Goal: Task Accomplishment & Management: Complete application form

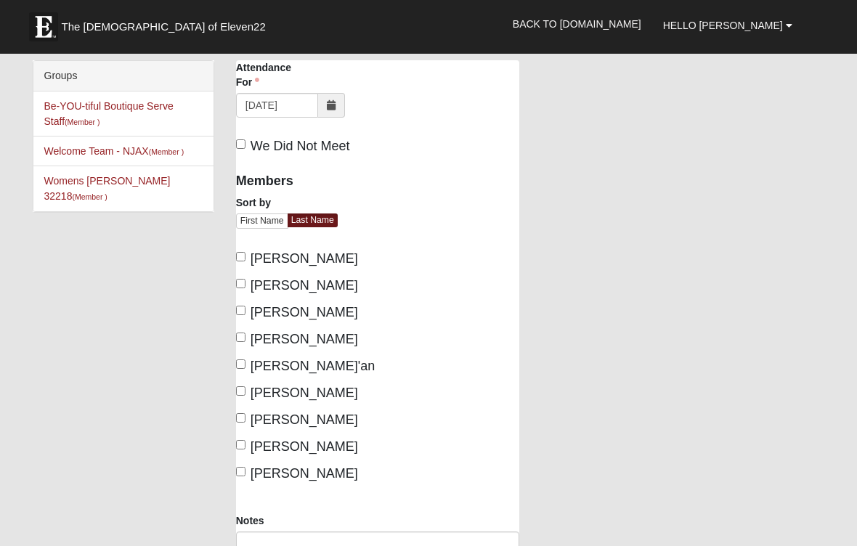
click at [243, 288] on input "[PERSON_NAME]" at bounding box center [240, 283] width 9 height 9
checkbox input "true"
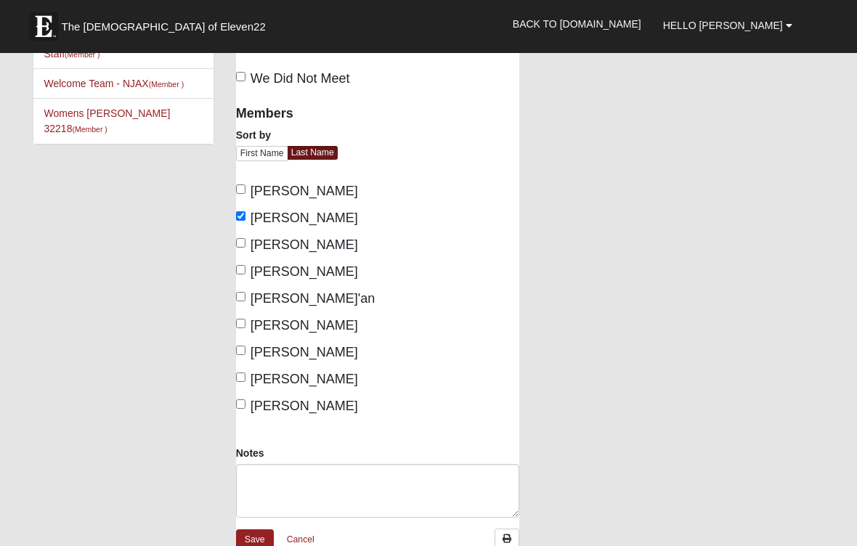
scroll to position [76, 0]
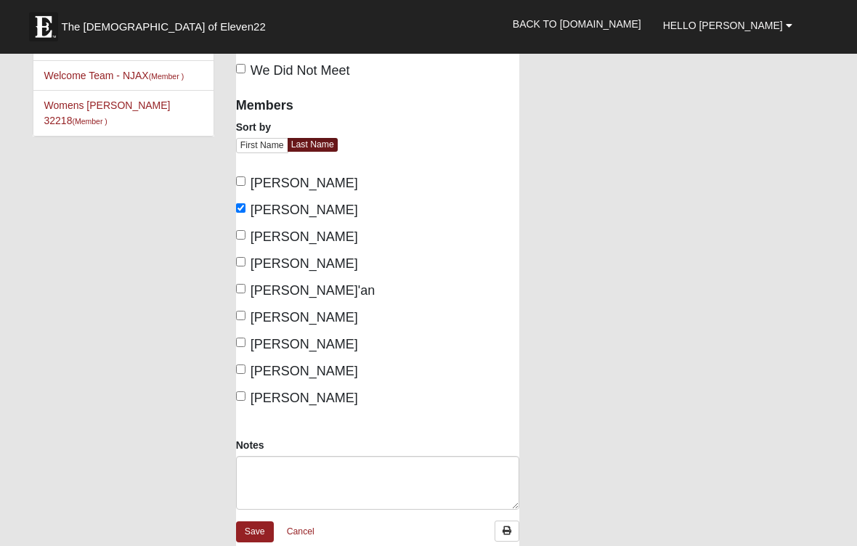
click at [251, 244] on span "[PERSON_NAME]" at bounding box center [304, 236] width 107 height 15
click at [245, 240] on input "[PERSON_NAME]" at bounding box center [240, 234] width 9 height 9
checkbox input "true"
click at [238, 266] on input "[PERSON_NAME]" at bounding box center [240, 261] width 9 height 9
checkbox input "true"
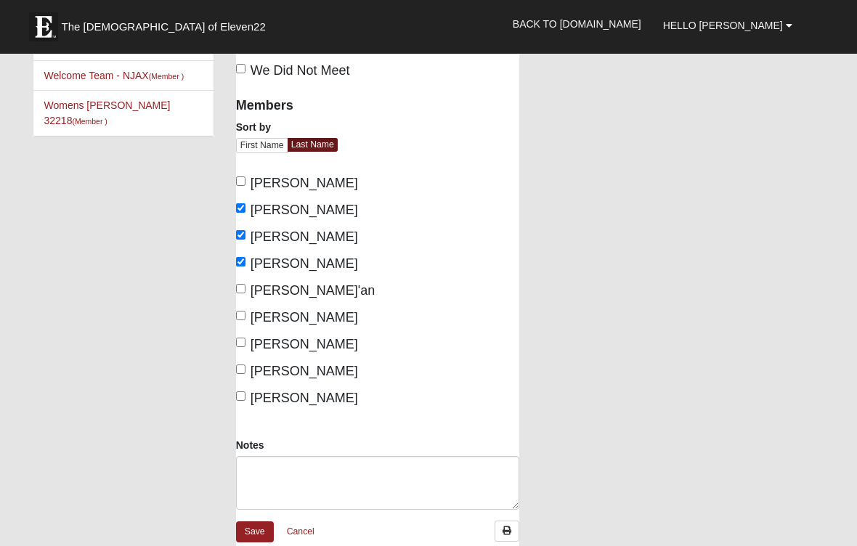
click at [243, 293] on input "[PERSON_NAME]'an" at bounding box center [240, 288] width 9 height 9
checkbox input "true"
click at [243, 320] on input "[PERSON_NAME]" at bounding box center [240, 315] width 9 height 9
checkbox input "true"
click at [245, 401] on input "[PERSON_NAME]" at bounding box center [240, 395] width 9 height 9
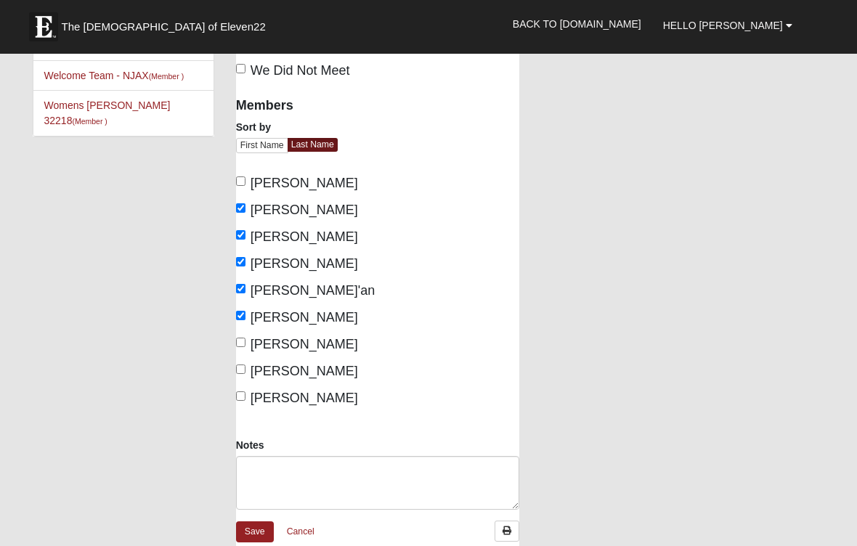
checkbox input "true"
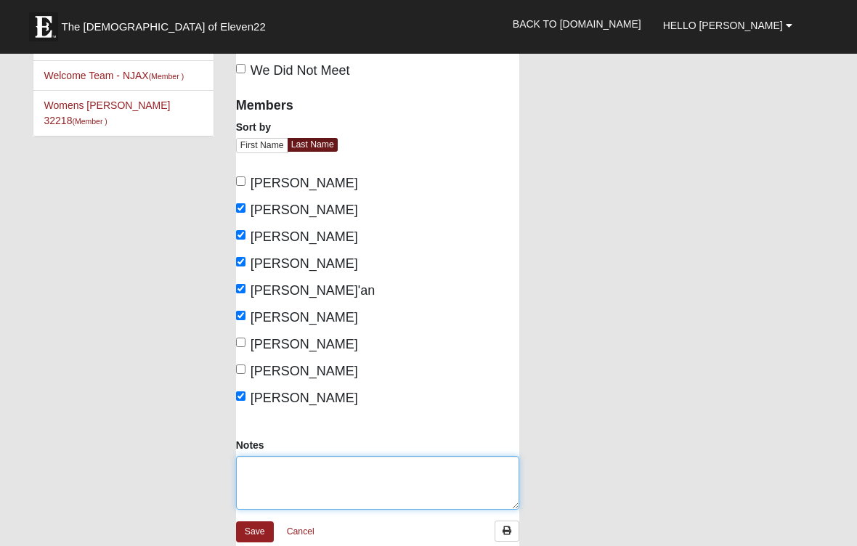
click at [262, 493] on textarea "Notes" at bounding box center [377, 483] width 283 height 54
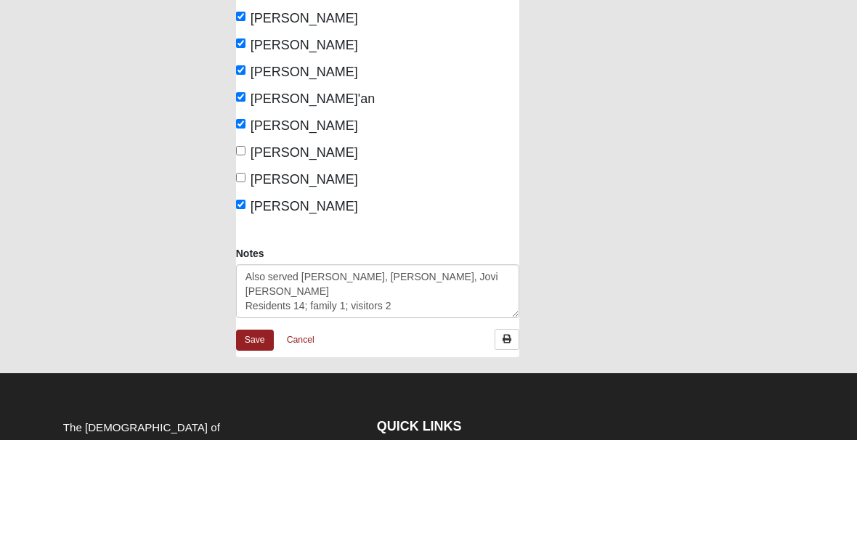
scroll to position [267, 0]
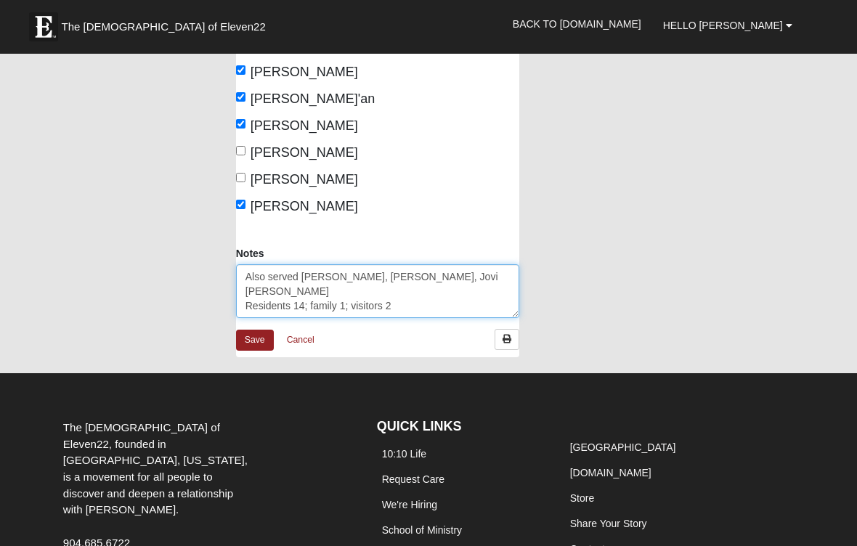
type textarea "Also served [PERSON_NAME], [PERSON_NAME], Jovi [PERSON_NAME] Residents 14; fami…"
click at [257, 351] on link "Save" at bounding box center [255, 340] width 38 height 21
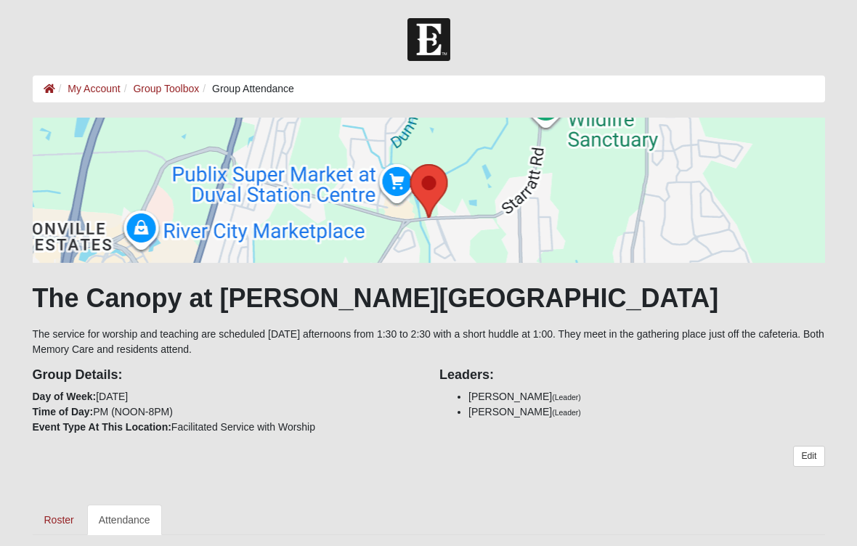
scroll to position [10, 0]
